Goal: Information Seeking & Learning: Learn about a topic

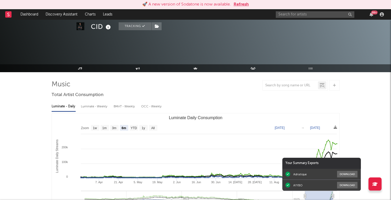
select select "6m"
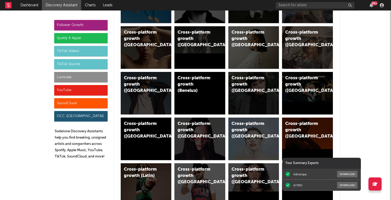
scroll to position [196, 0]
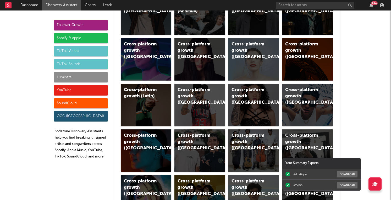
click at [91, 37] on div "Spotify & Apple" at bounding box center [80, 38] width 53 height 10
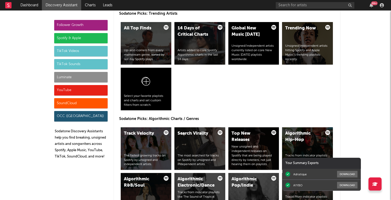
scroll to position [572, 0]
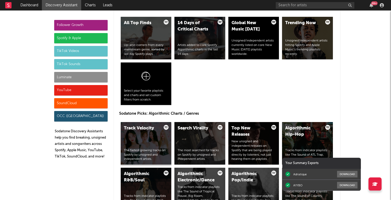
click at [161, 132] on div "Track Velocity The fastest growing tracks on Spotify by unsigned and independen…" at bounding box center [146, 143] width 51 height 42
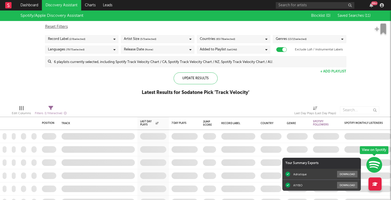
checkbox input "true"
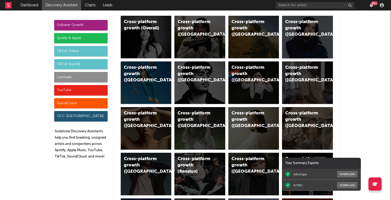
scroll to position [65, 0]
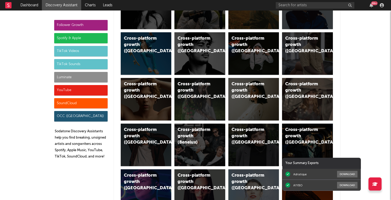
click at [82, 37] on div "Spotify & Apple" at bounding box center [80, 38] width 53 height 10
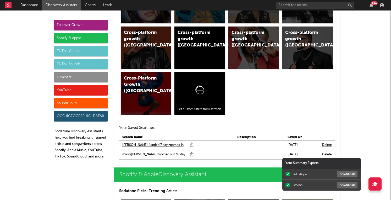
scroll to position [536, 0]
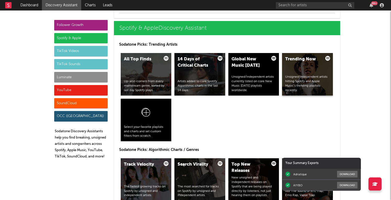
click at [320, 67] on div "Trending Now Unsigned/independent artists hitting Spotify and Apple Music’s tre…" at bounding box center [307, 74] width 51 height 42
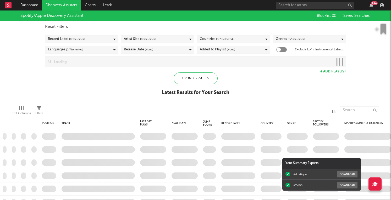
checkbox input "true"
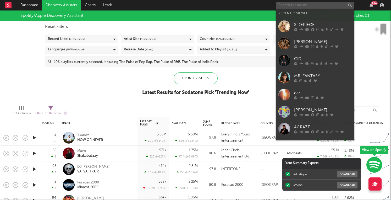
click at [326, 8] on input "text" at bounding box center [315, 5] width 79 height 7
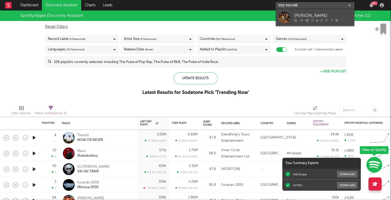
type input "izzy escoab"
click at [325, 15] on div "[PERSON_NAME]" at bounding box center [323, 16] width 58 height 6
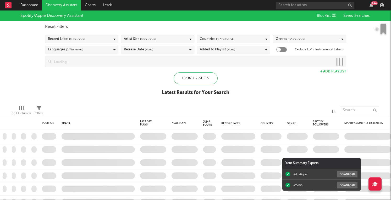
checkbox input "true"
